Goal: Transaction & Acquisition: Purchase product/service

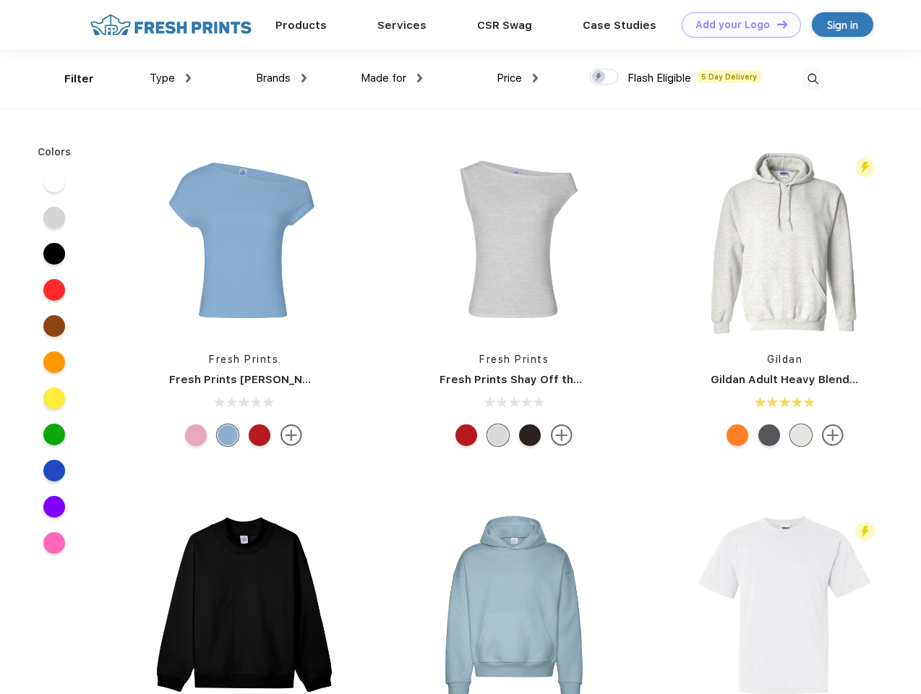
click at [736, 25] on link "Add your Logo Design Tool" at bounding box center [741, 24] width 119 height 25
click at [0, 0] on div "Design Tool" at bounding box center [0, 0] width 0 height 0
click at [776, 24] on link "Add your Logo Design Tool" at bounding box center [741, 24] width 119 height 25
click at [69, 79] on div "Filter" at bounding box center [79, 79] width 30 height 17
click at [171, 78] on span "Type" at bounding box center [162, 78] width 25 height 13
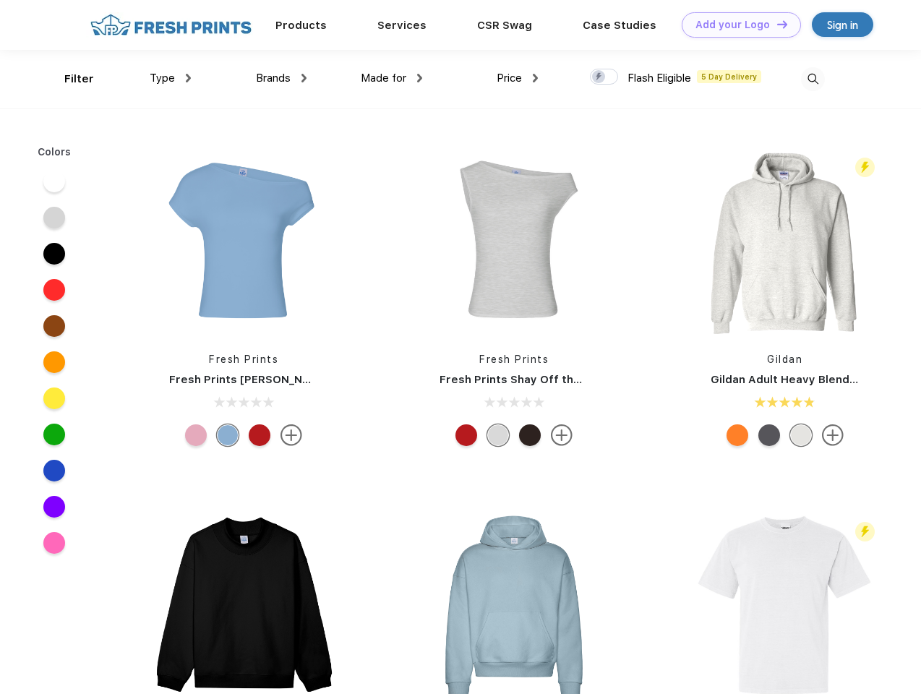
click at [281, 78] on span "Brands" at bounding box center [273, 78] width 35 height 13
click at [392, 78] on span "Made for" at bounding box center [384, 78] width 46 height 13
click at [518, 78] on span "Price" at bounding box center [509, 78] width 25 height 13
click at [605, 77] on div at bounding box center [604, 77] width 28 height 16
click at [599, 77] on input "checkbox" at bounding box center [594, 72] width 9 height 9
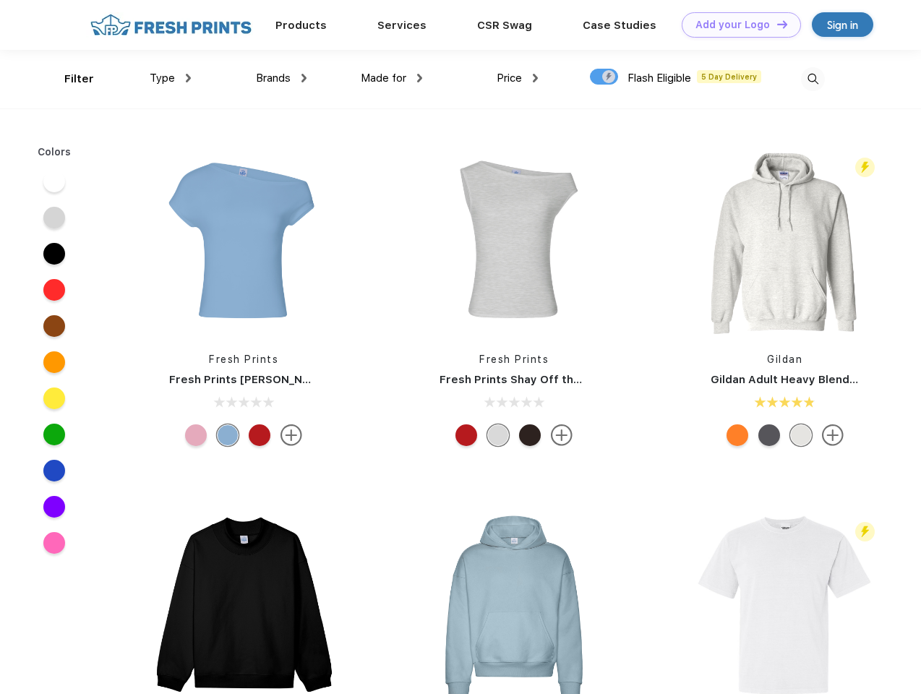
click at [813, 79] on img at bounding box center [813, 79] width 24 height 24
